Goal: Information Seeking & Learning: Find specific fact

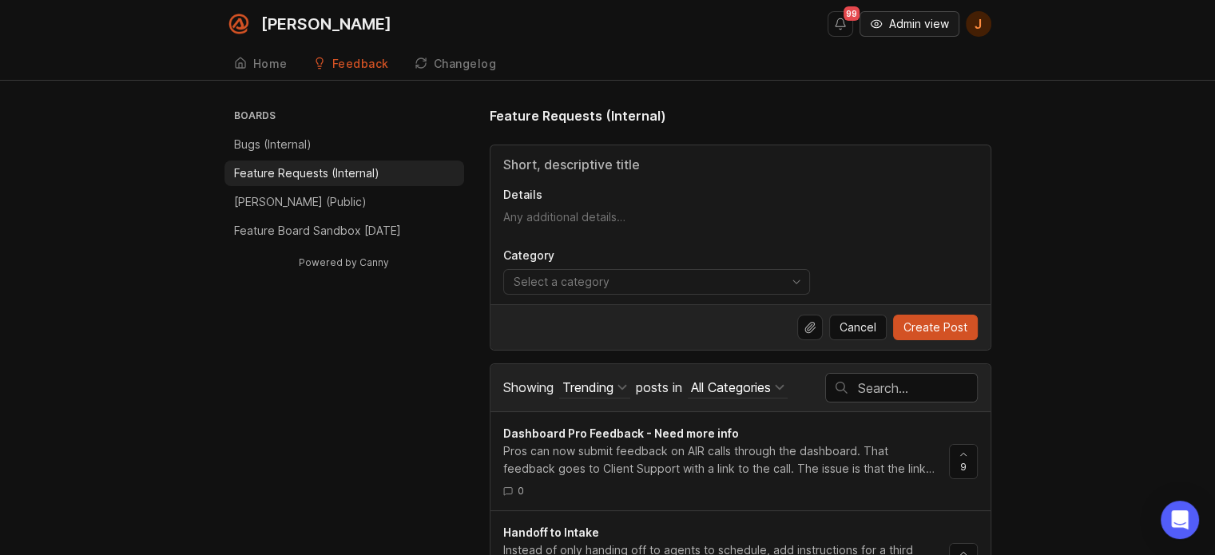
click at [916, 25] on span "Admin view" at bounding box center [919, 24] width 60 height 16
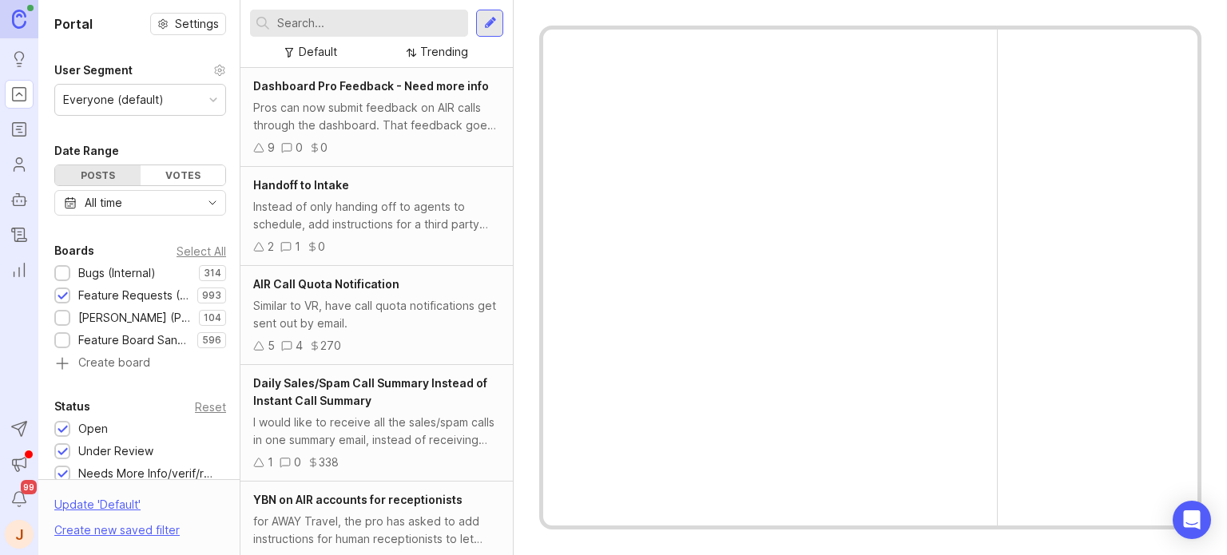
click at [32, 89] on link "Portal" at bounding box center [19, 94] width 29 height 29
click at [371, 31] on input "text" at bounding box center [369, 23] width 184 height 18
type input "conditonal"
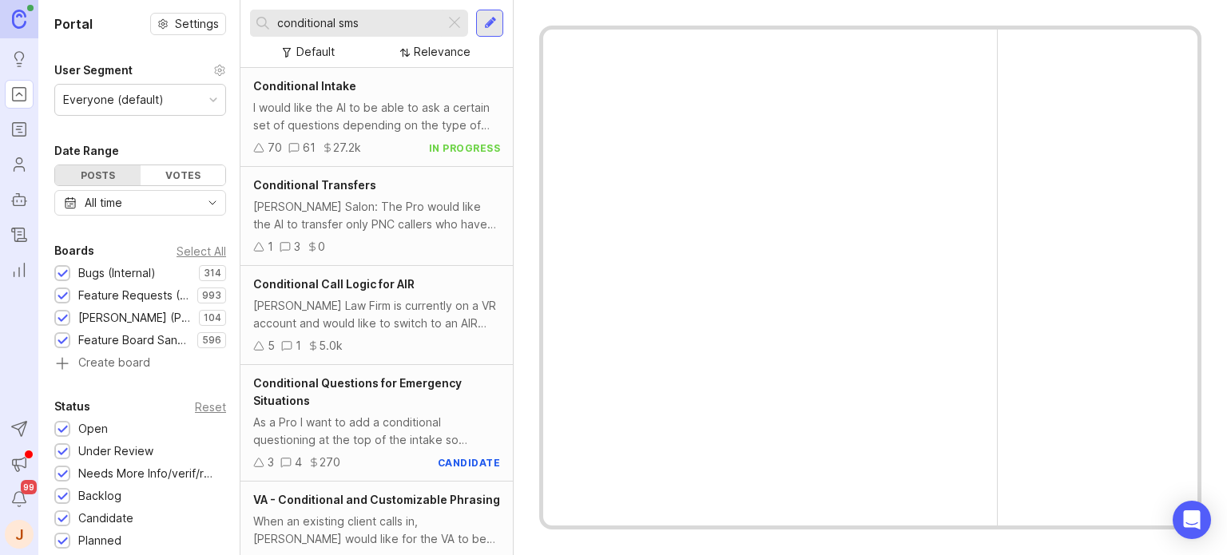
type input "conditional sms"
